Goal: Task Accomplishment & Management: Use online tool/utility

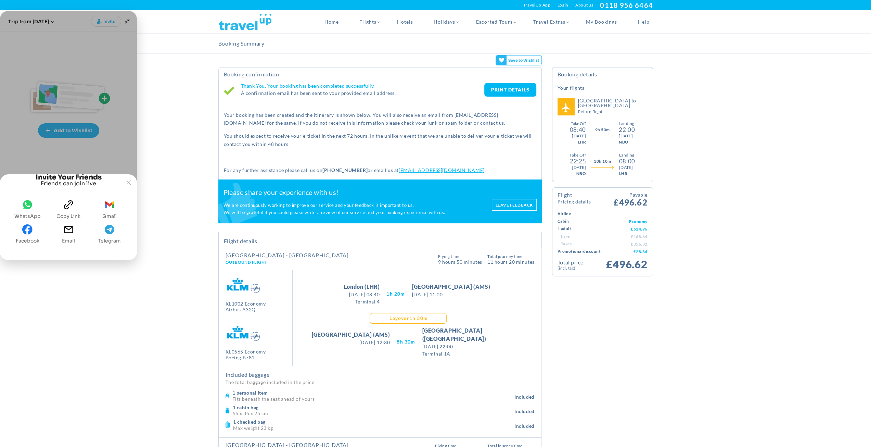
click at [69, 231] on icon "email" at bounding box center [68, 229] width 10 height 10
drag, startPoint x: 128, startPoint y: 169, endPoint x: 132, endPoint y: 159, distance: 11.6
click at [128, 180] on icon "Joyned Window" at bounding box center [129, 182] width 4 height 4
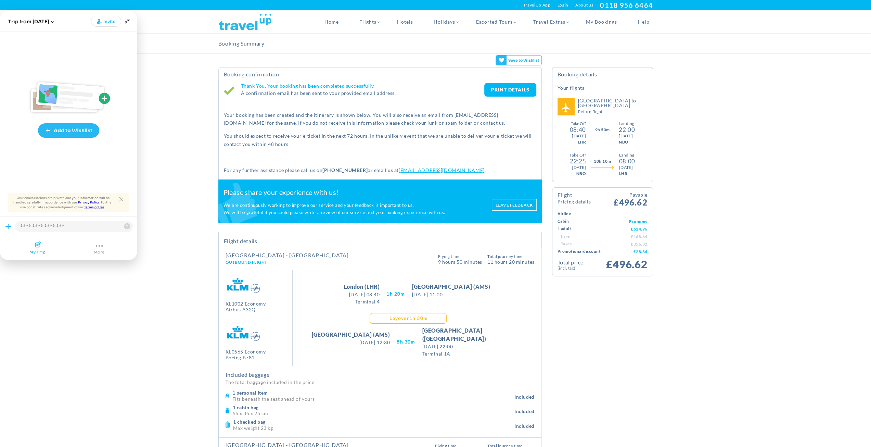
click at [510, 88] on link "PRINT DETAILS" at bounding box center [510, 90] width 52 height 14
click at [126, 22] on icon "Minimize" at bounding box center [128, 21] width 10 height 10
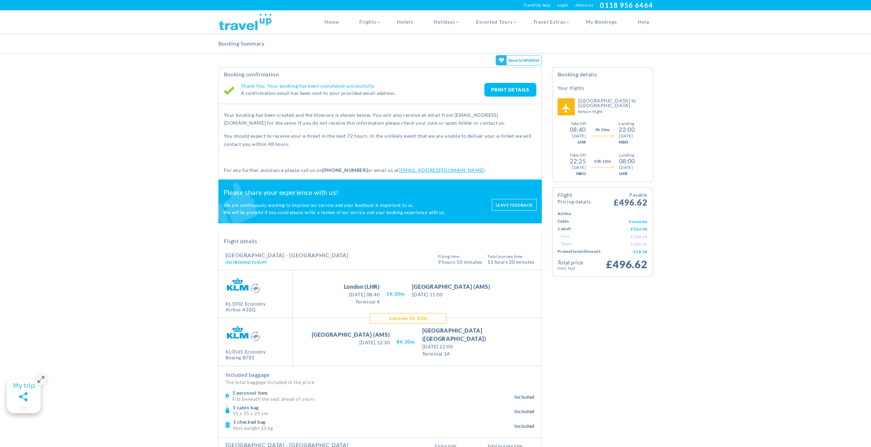
drag, startPoint x: 498, startPoint y: 90, endPoint x: 692, endPoint y: 380, distance: 349.0
click at [498, 90] on link "PRINT DETAILS" at bounding box center [510, 90] width 52 height 14
